Goal: Check status: Check status

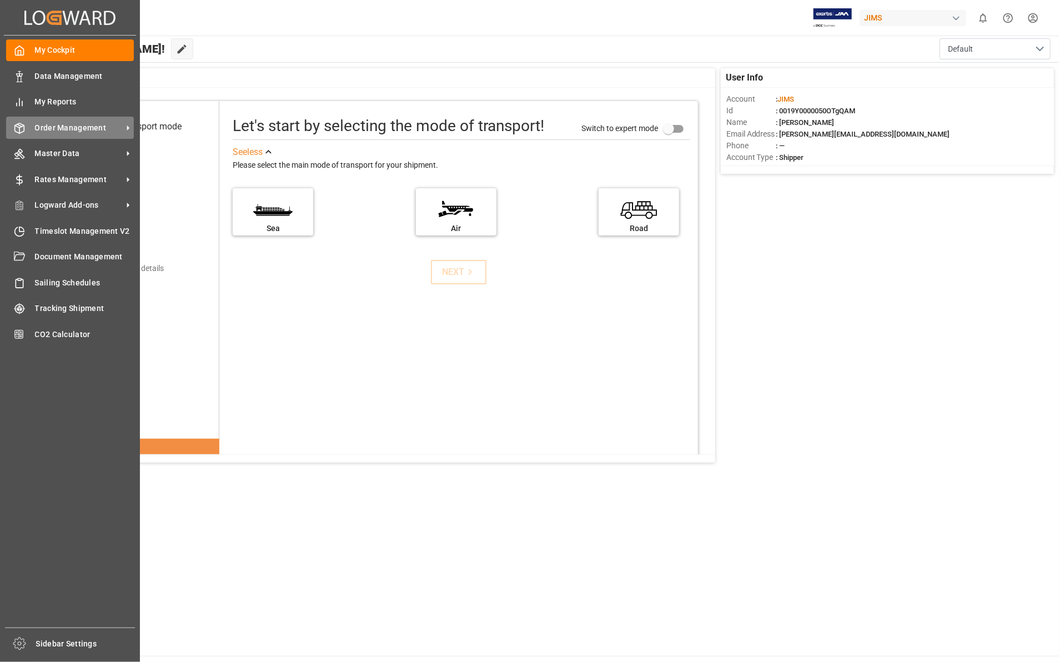
click at [62, 129] on span "Order Management" at bounding box center [79, 128] width 88 height 12
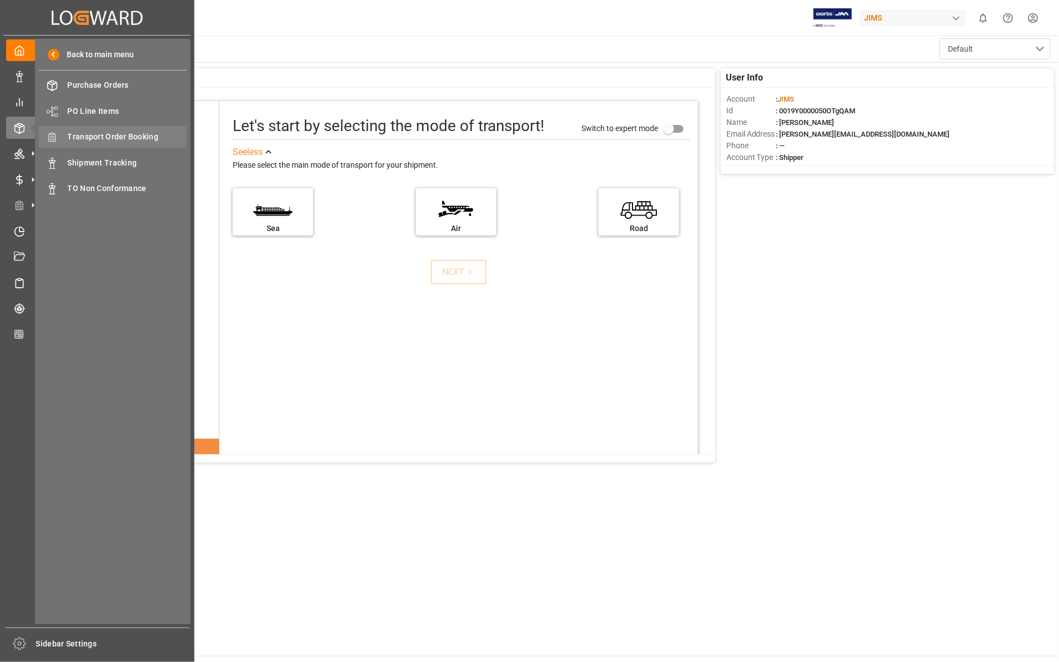
click at [120, 142] on span "Transport Order Booking" at bounding box center [127, 137] width 119 height 12
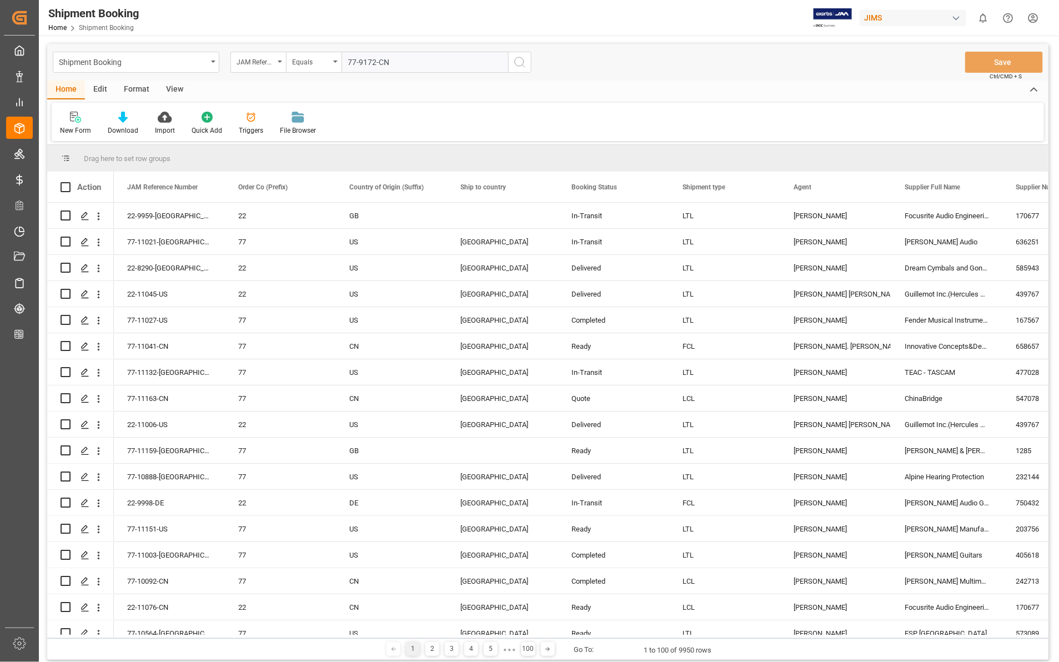
type input "77-9172-CN"
click at [1005, 70] on div "Save Ctrl/CMD + S" at bounding box center [1004, 62] width 78 height 21
click at [395, 62] on input "77-9172-CN" at bounding box center [424, 62] width 167 height 21
click at [522, 62] on icon "search button" at bounding box center [519, 62] width 13 height 13
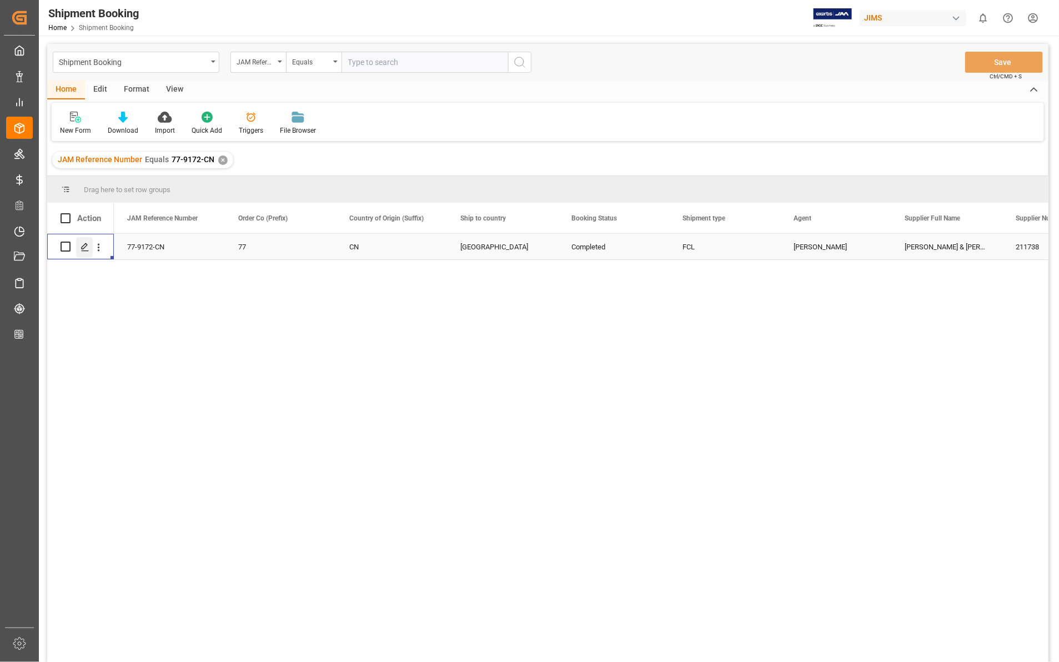
click at [82, 244] on icon "Press SPACE to select this row." at bounding box center [84, 247] width 9 height 9
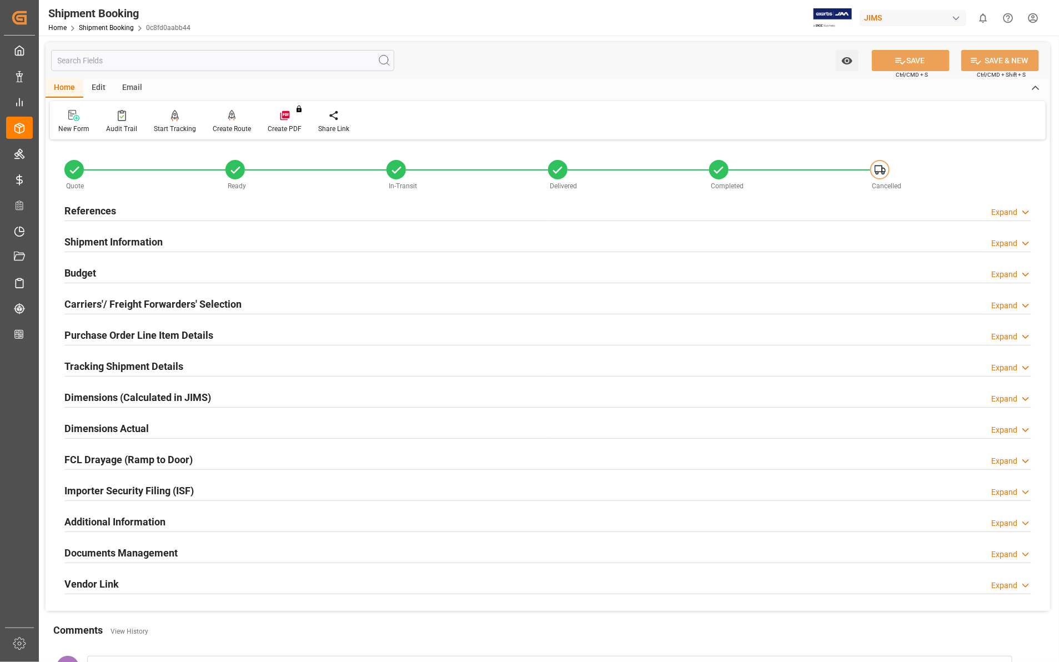
click at [1023, 556] on icon at bounding box center [1025, 554] width 11 height 12
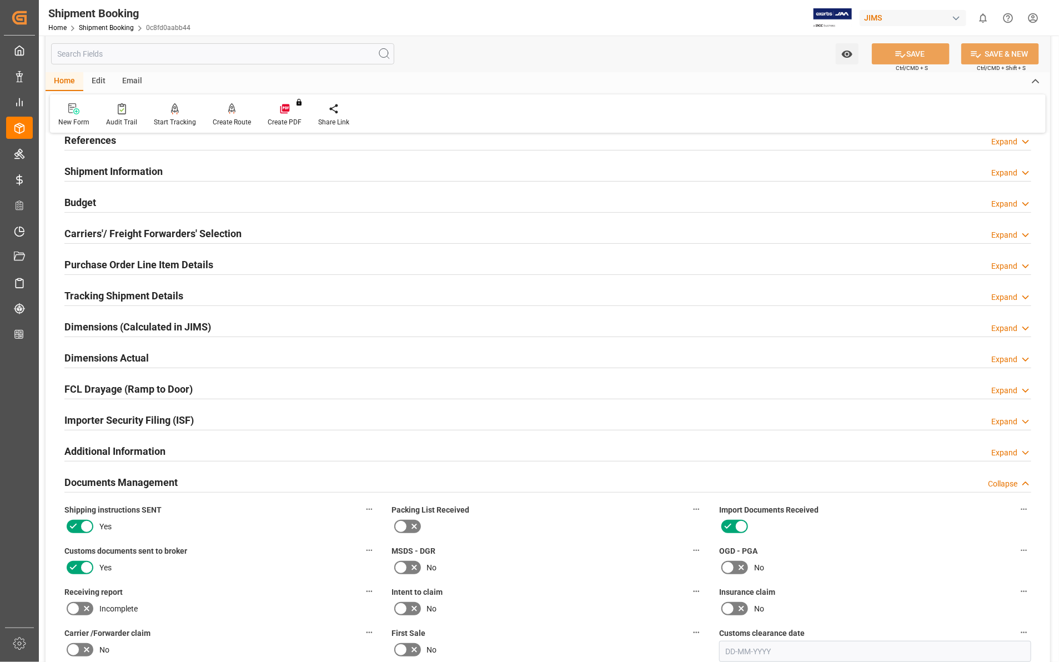
scroll to position [278, 0]
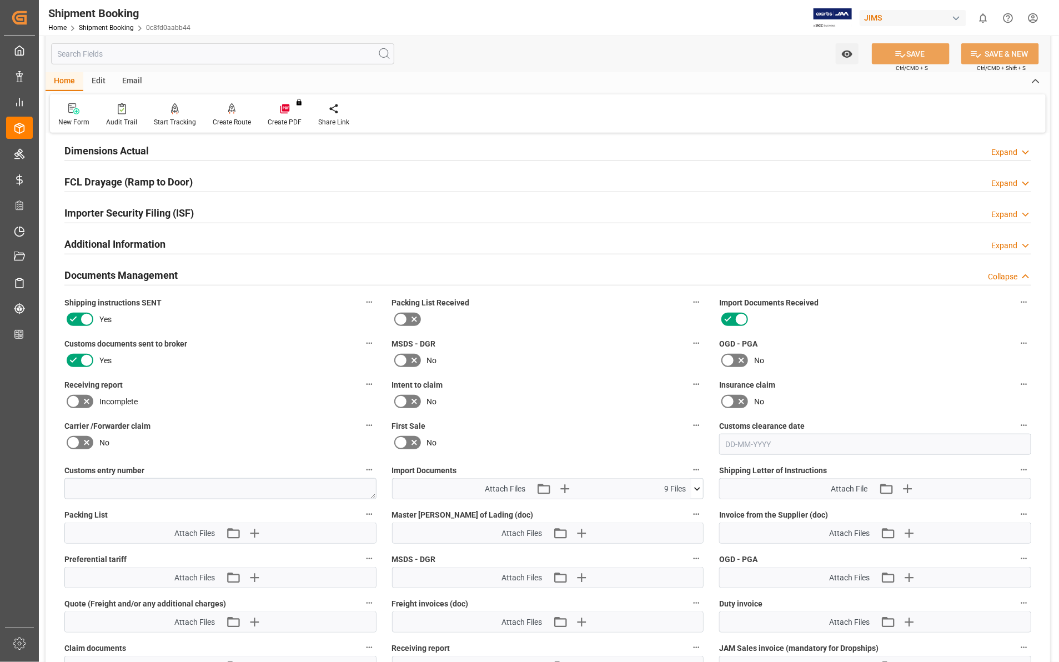
click at [693, 485] on icon at bounding box center [697, 489] width 12 height 12
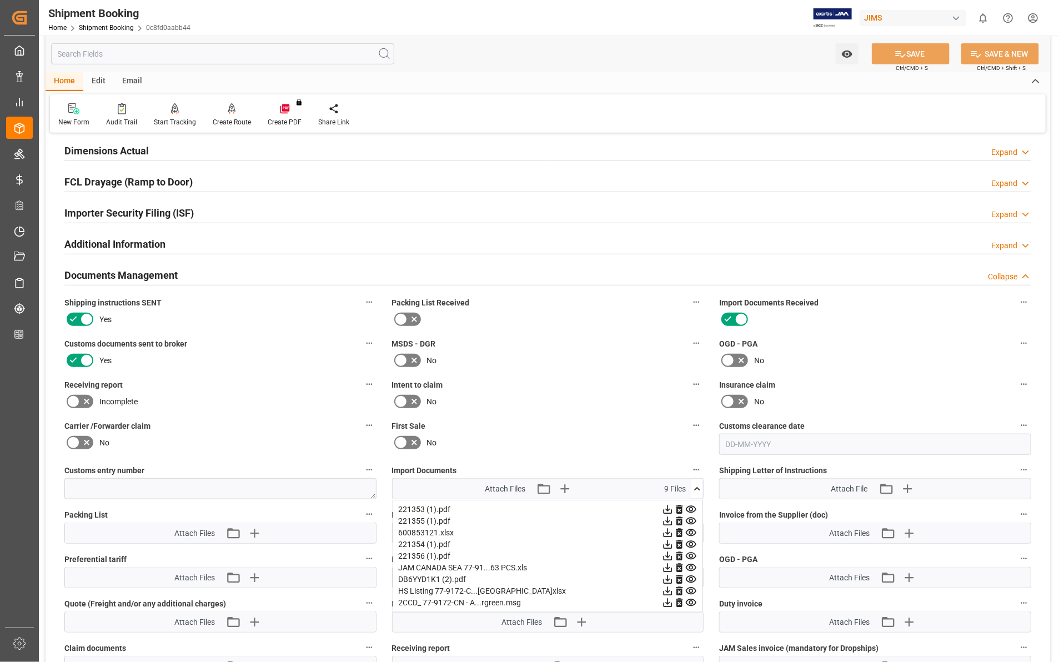
click at [665, 599] on icon at bounding box center [668, 603] width 12 height 12
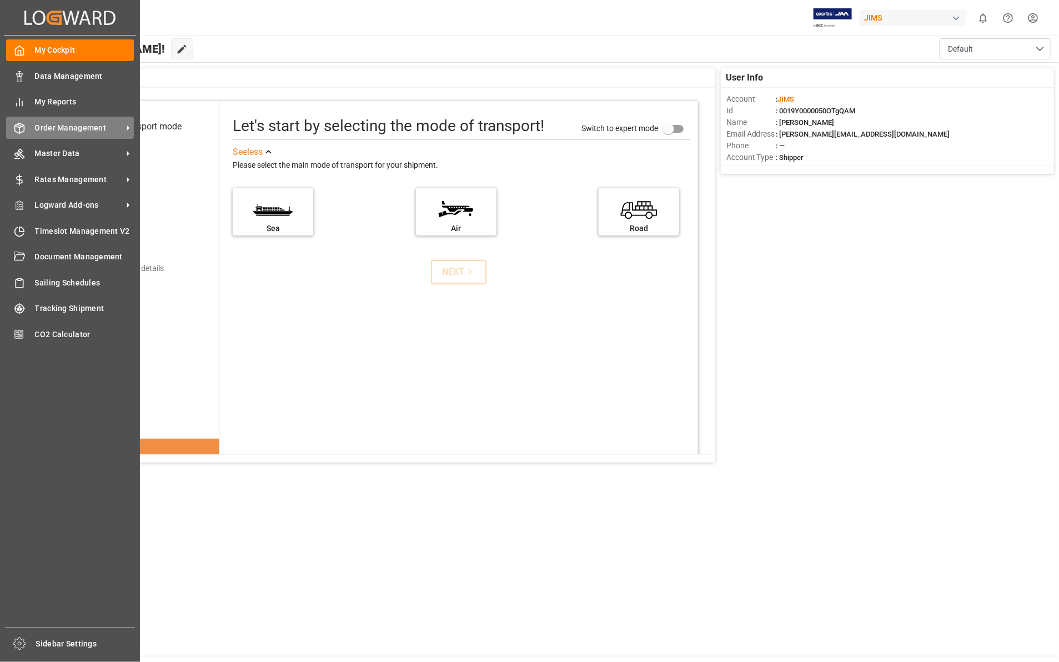
click at [74, 123] on span "Order Management" at bounding box center [79, 128] width 88 height 12
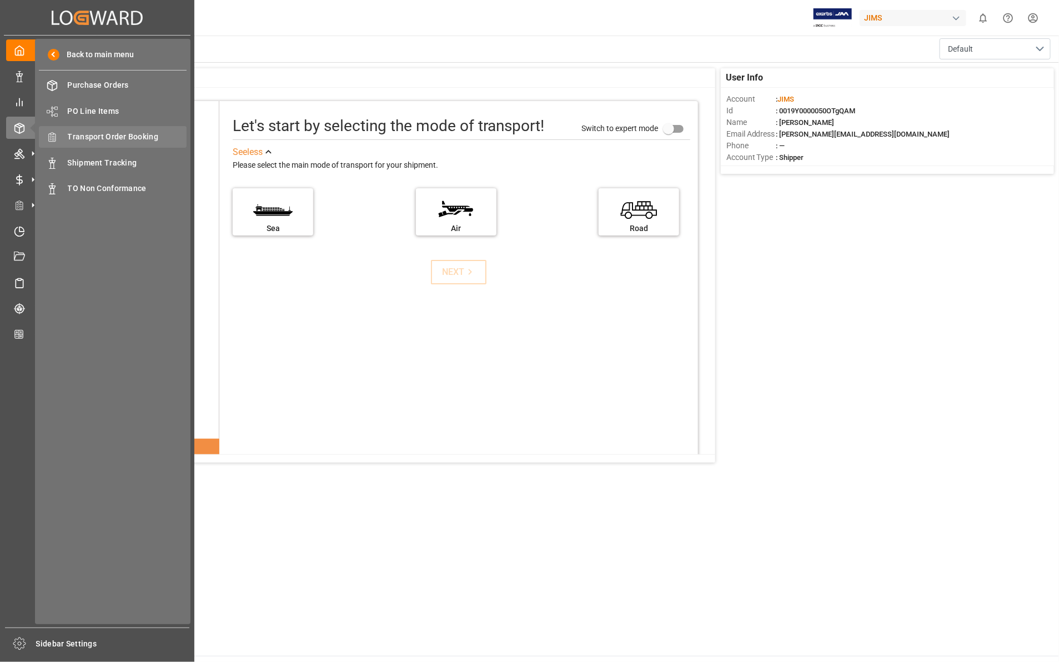
click at [136, 135] on span "Transport Order Booking" at bounding box center [127, 137] width 119 height 12
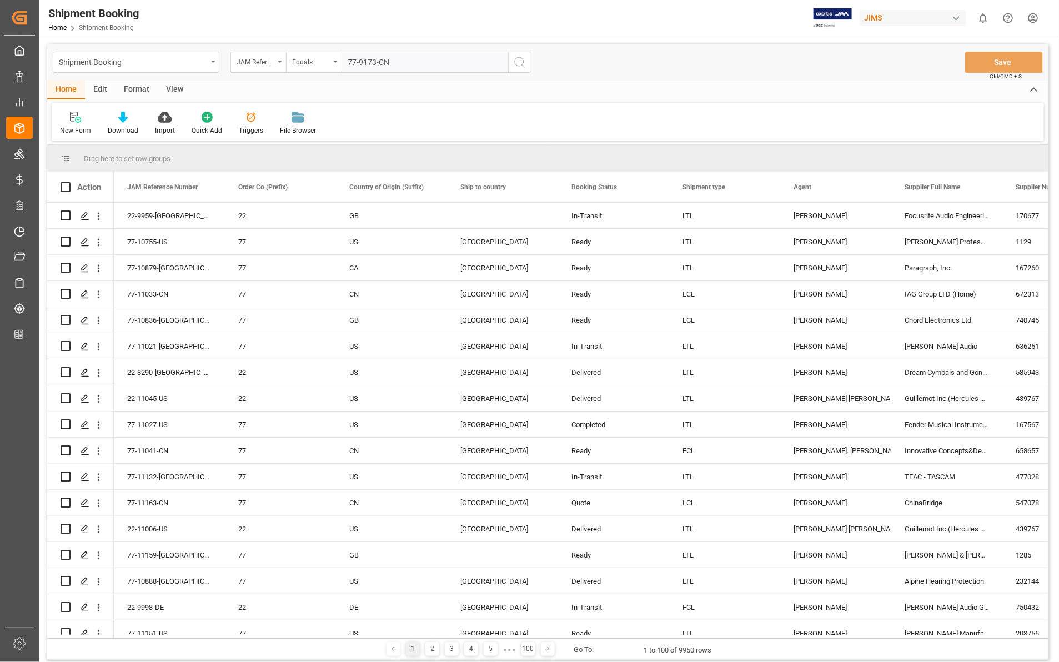
type input "77-9173-CN"
click at [522, 59] on icon "search button" at bounding box center [519, 62] width 13 height 13
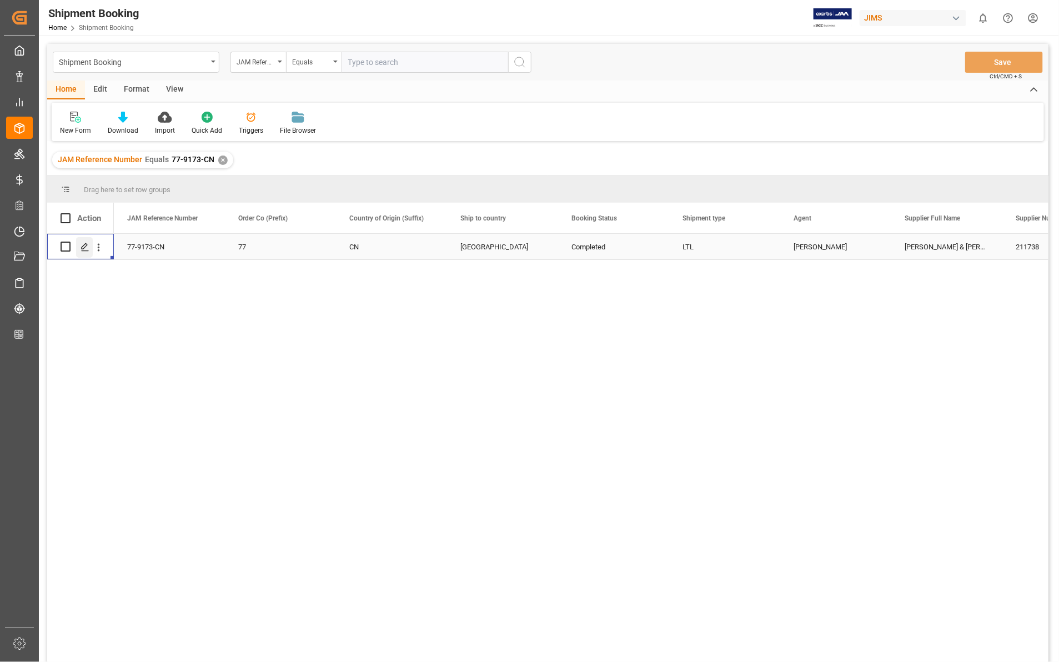
click at [86, 248] on icon "Press SPACE to select this row." at bounding box center [84, 247] width 9 height 9
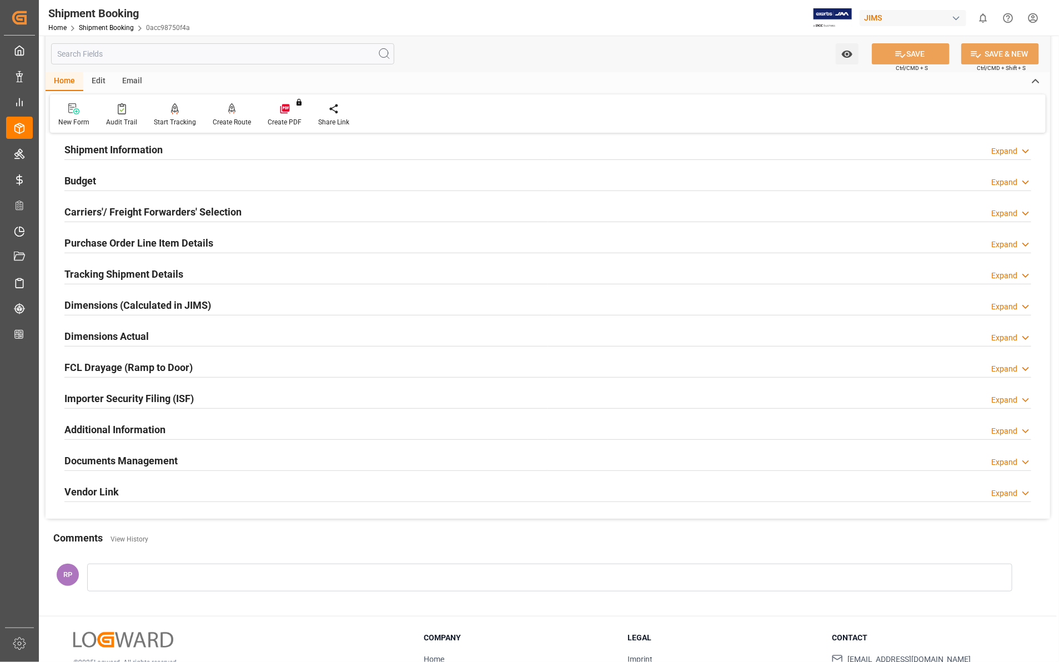
scroll to position [173, 0]
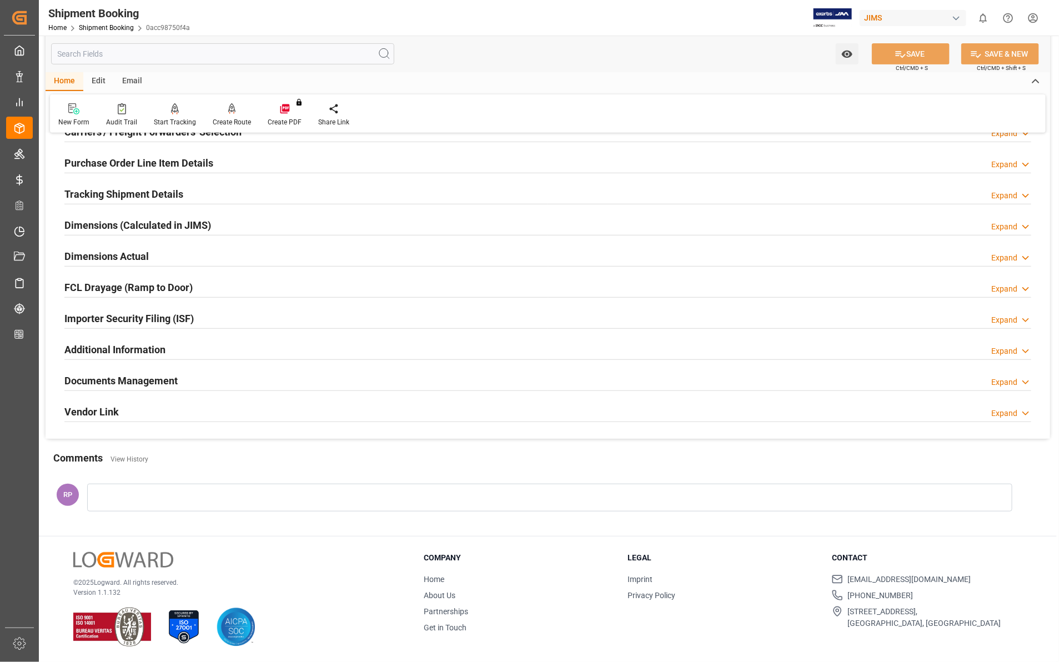
click at [1022, 376] on icon at bounding box center [1025, 382] width 11 height 12
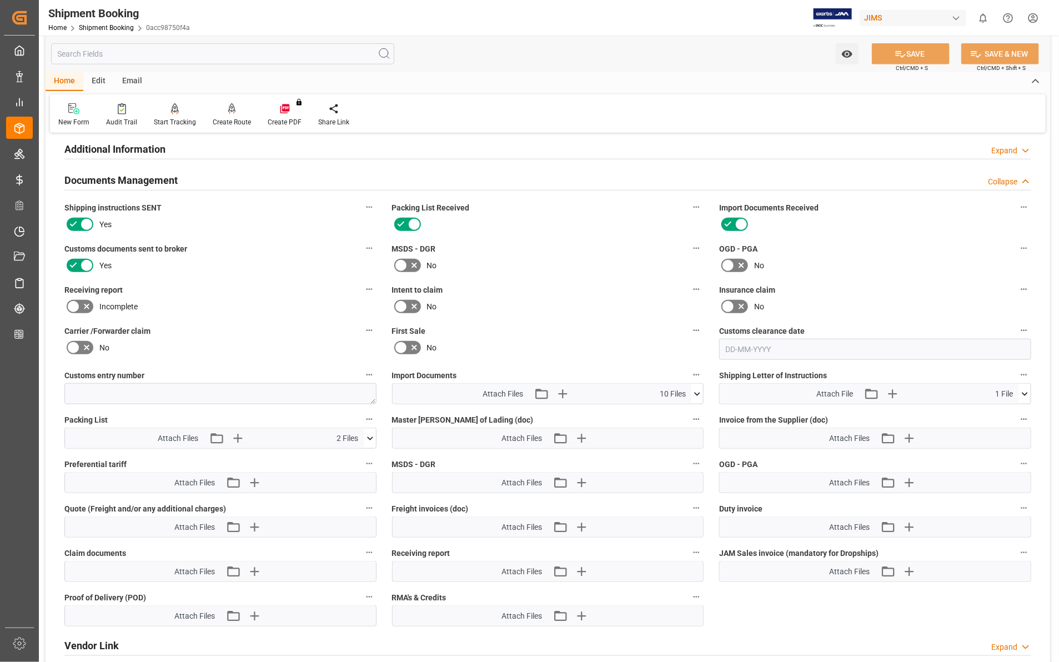
scroll to position [520, 0]
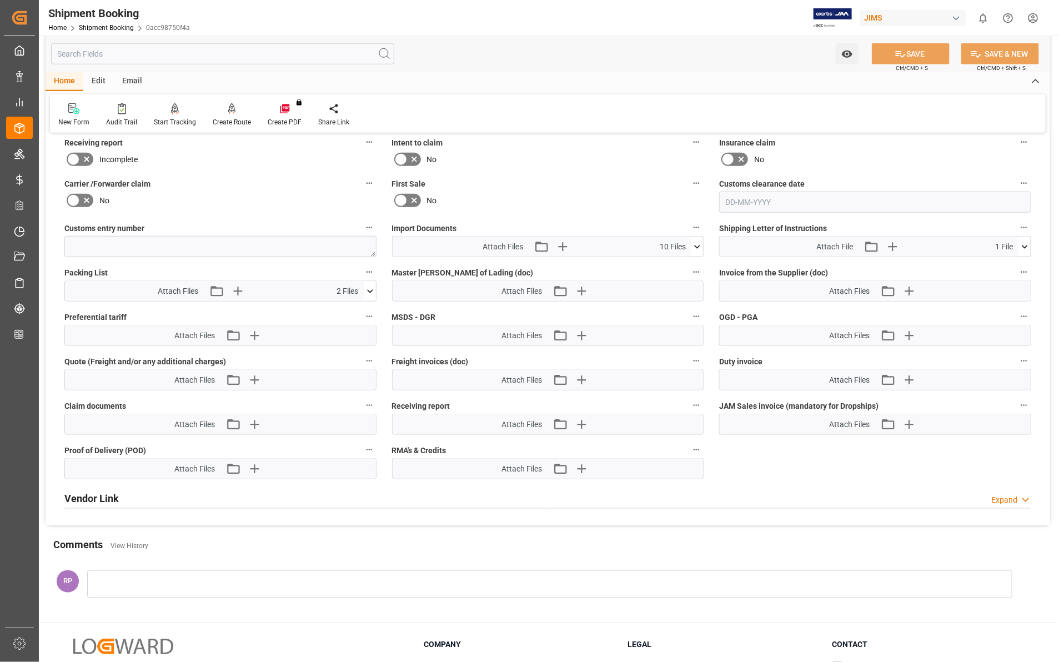
click at [694, 245] on icon at bounding box center [697, 247] width 12 height 12
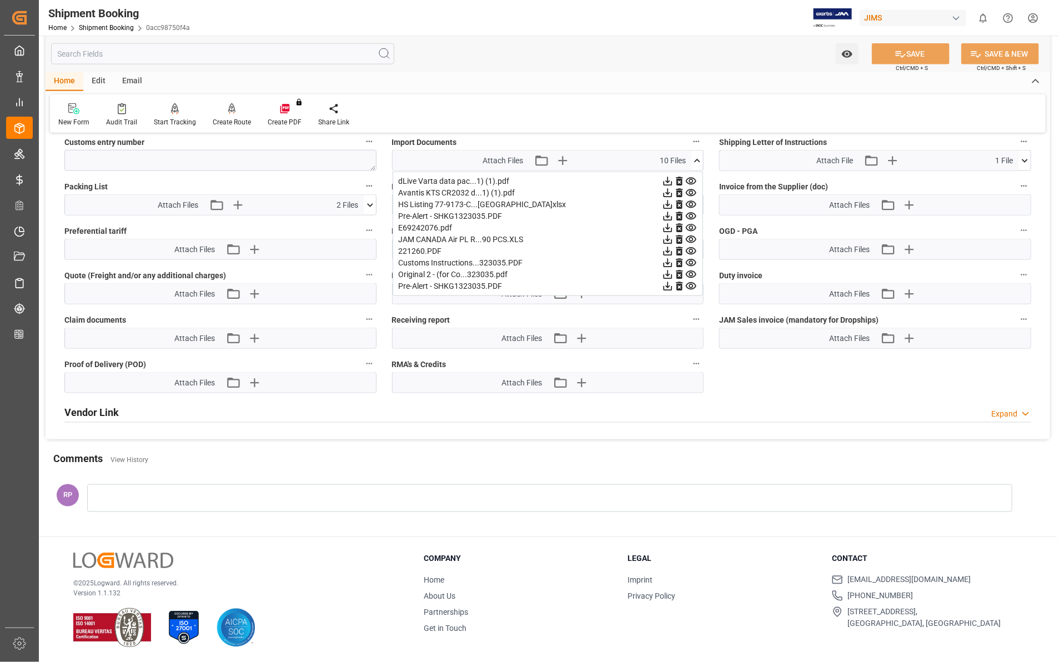
scroll to position [536, 0]
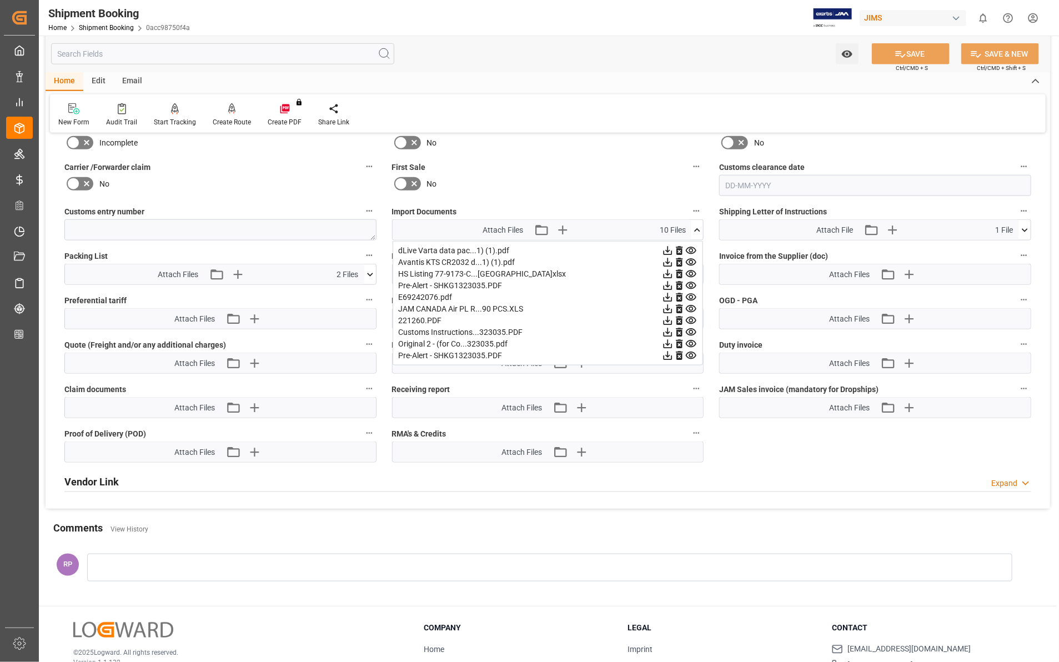
click at [691, 261] on icon at bounding box center [691, 262] width 12 height 12
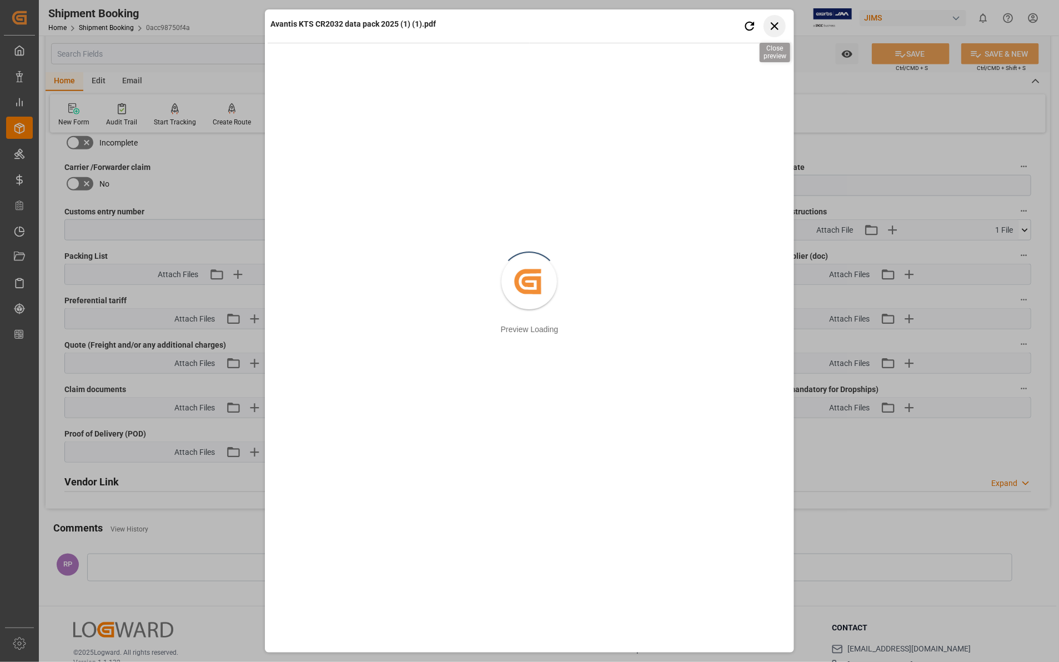
click at [774, 22] on icon "button" at bounding box center [775, 26] width 14 height 14
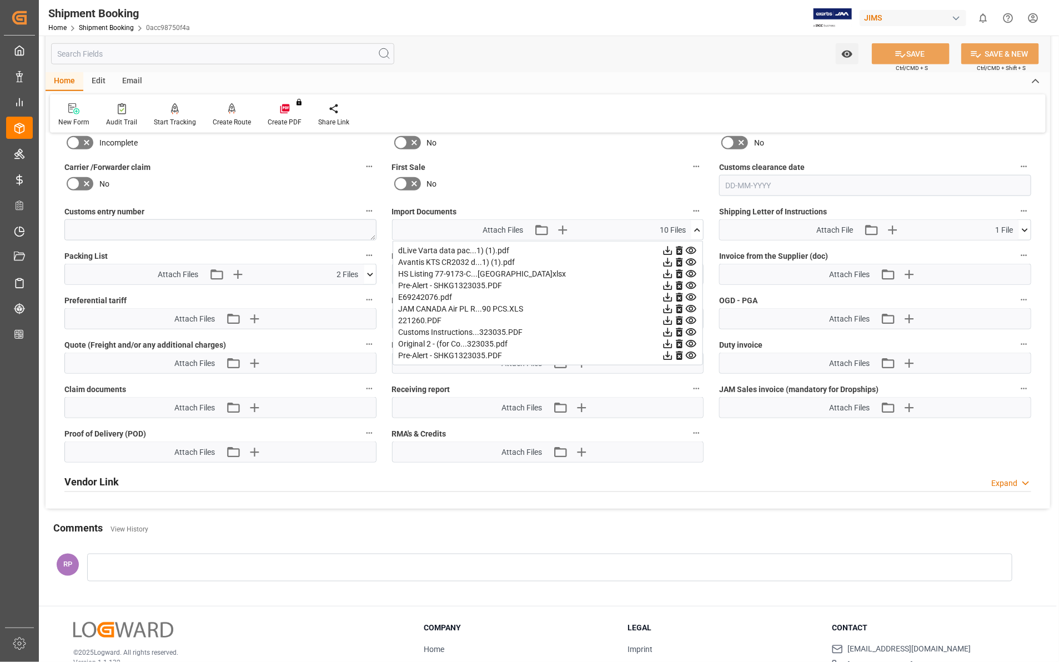
click at [689, 275] on icon at bounding box center [691, 274] width 12 height 12
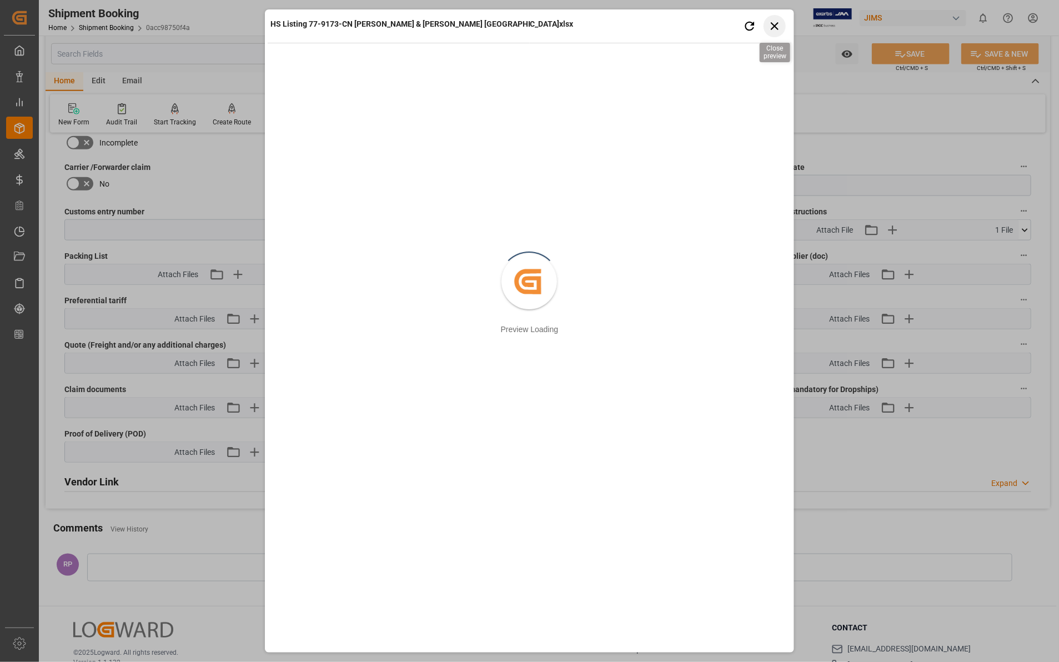
click at [778, 23] on icon "button" at bounding box center [775, 26] width 14 height 14
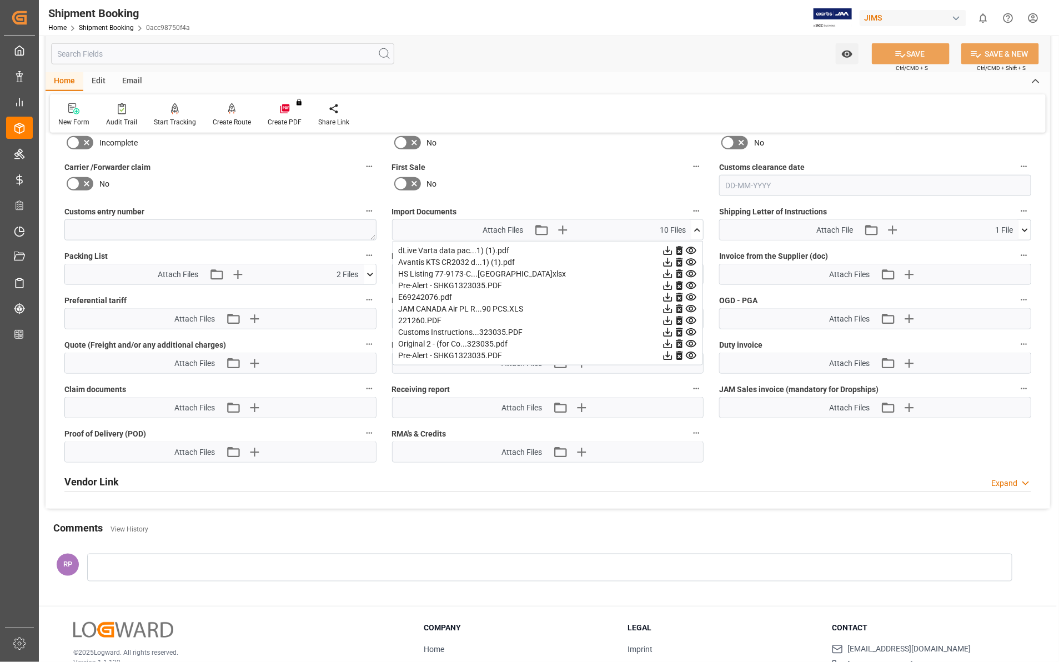
click at [667, 272] on icon at bounding box center [667, 274] width 9 height 9
